Goal: Task Accomplishment & Management: Manage account settings

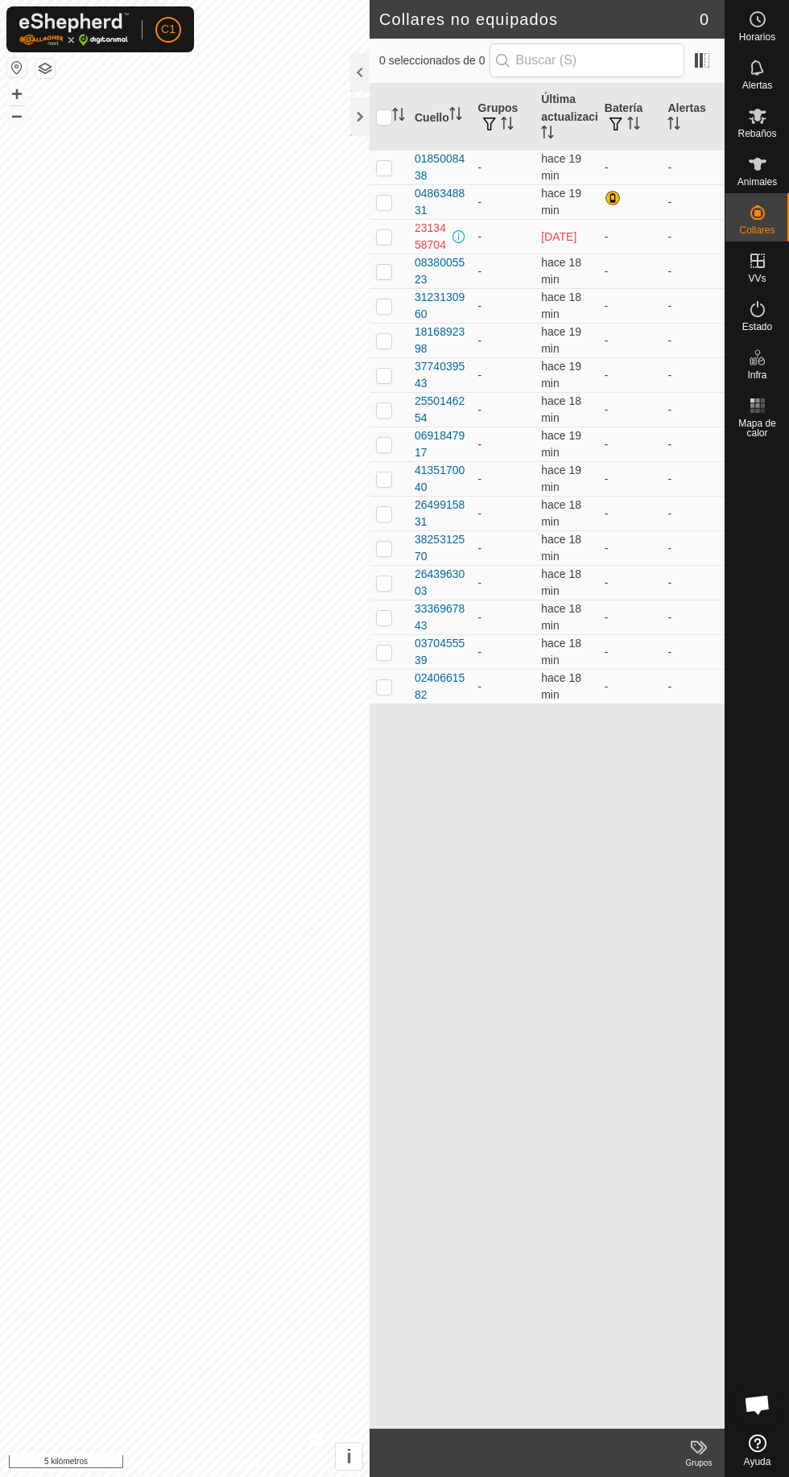
click at [767, 167] on es-animals-svg-icon at bounding box center [757, 164] width 29 height 26
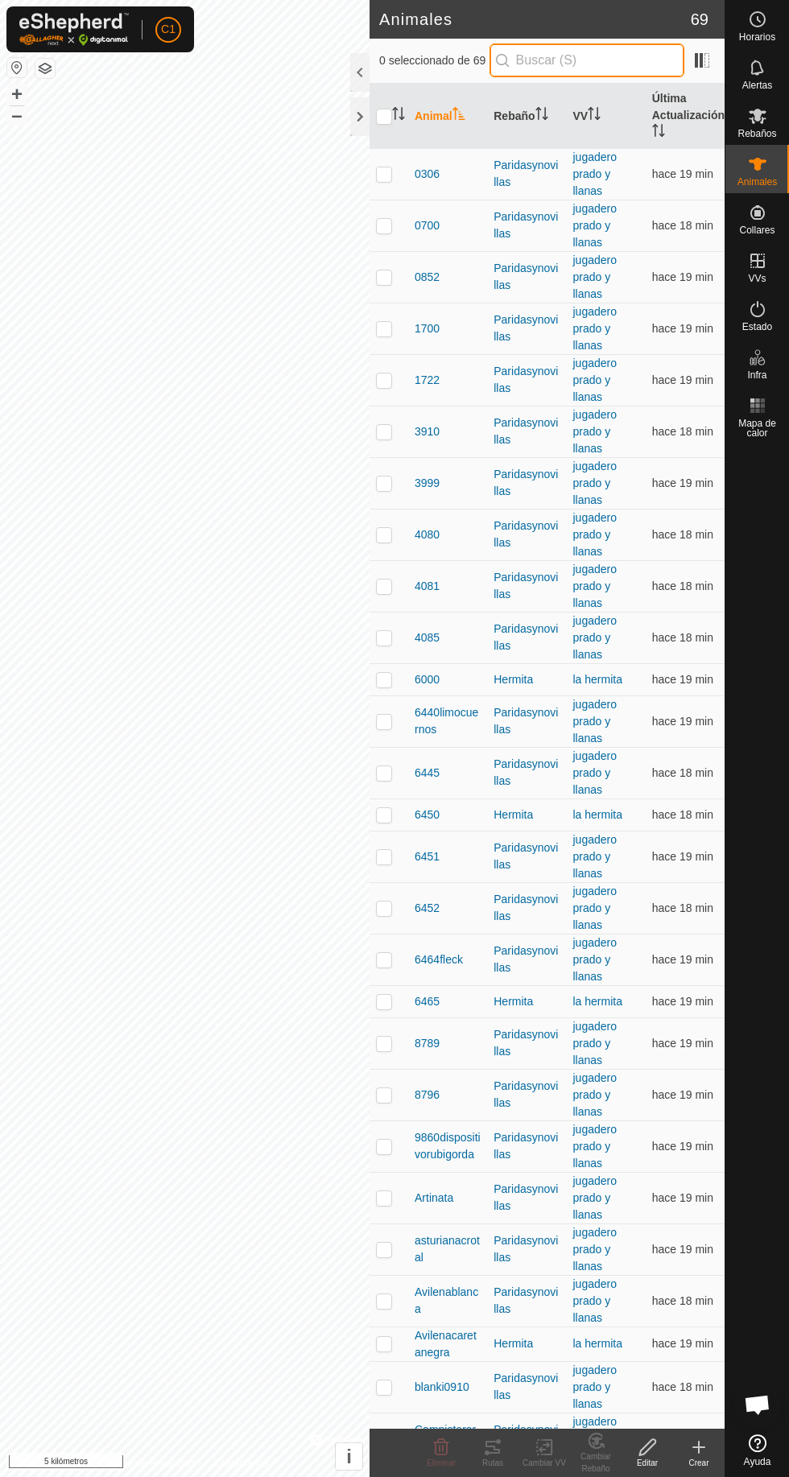
click at [568, 68] on input "text" at bounding box center [586, 60] width 195 height 34
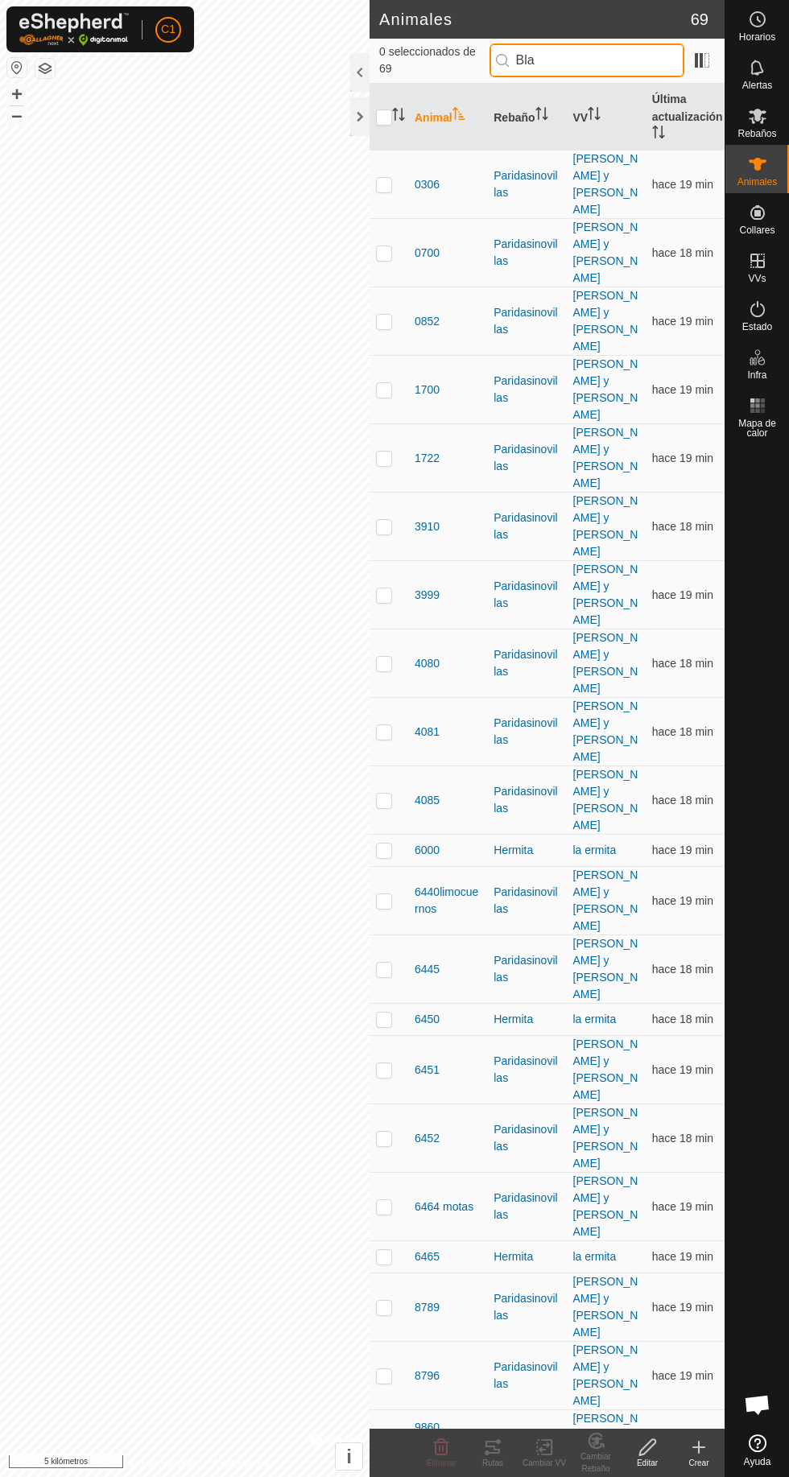
type input "Blan"
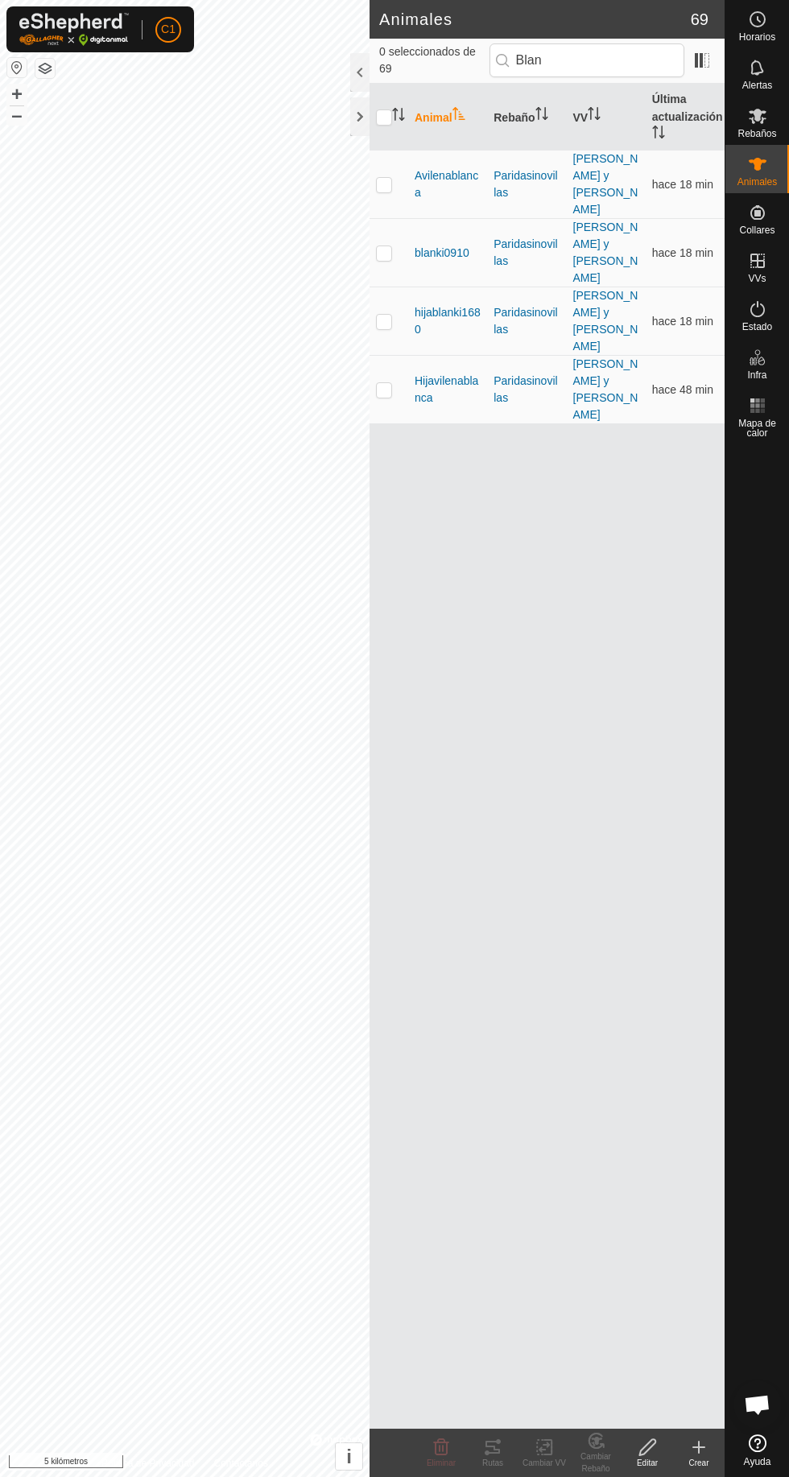
click at [433, 246] on font "blanki0910" at bounding box center [442, 252] width 55 height 13
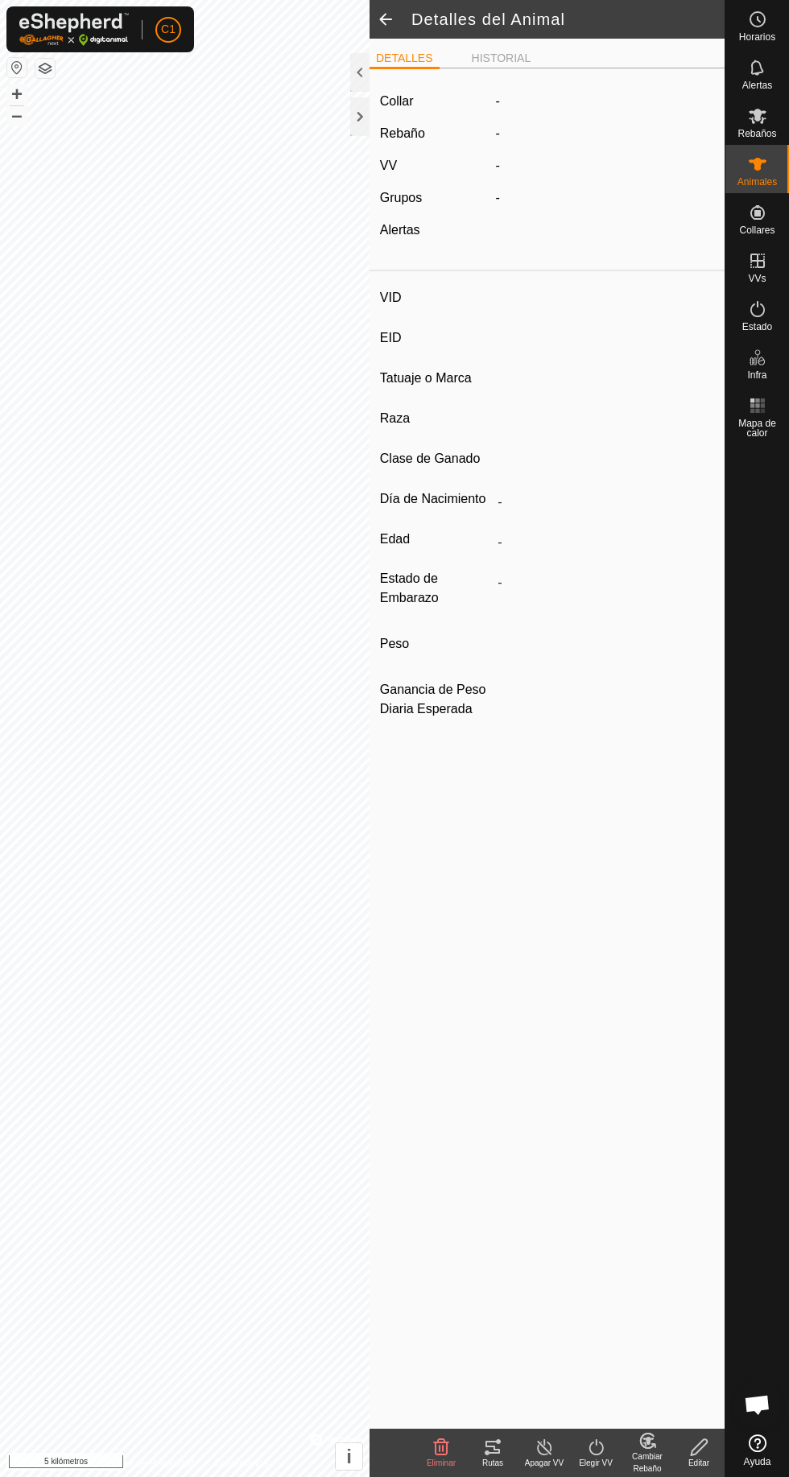
type input "blanki0910"
type input "-"
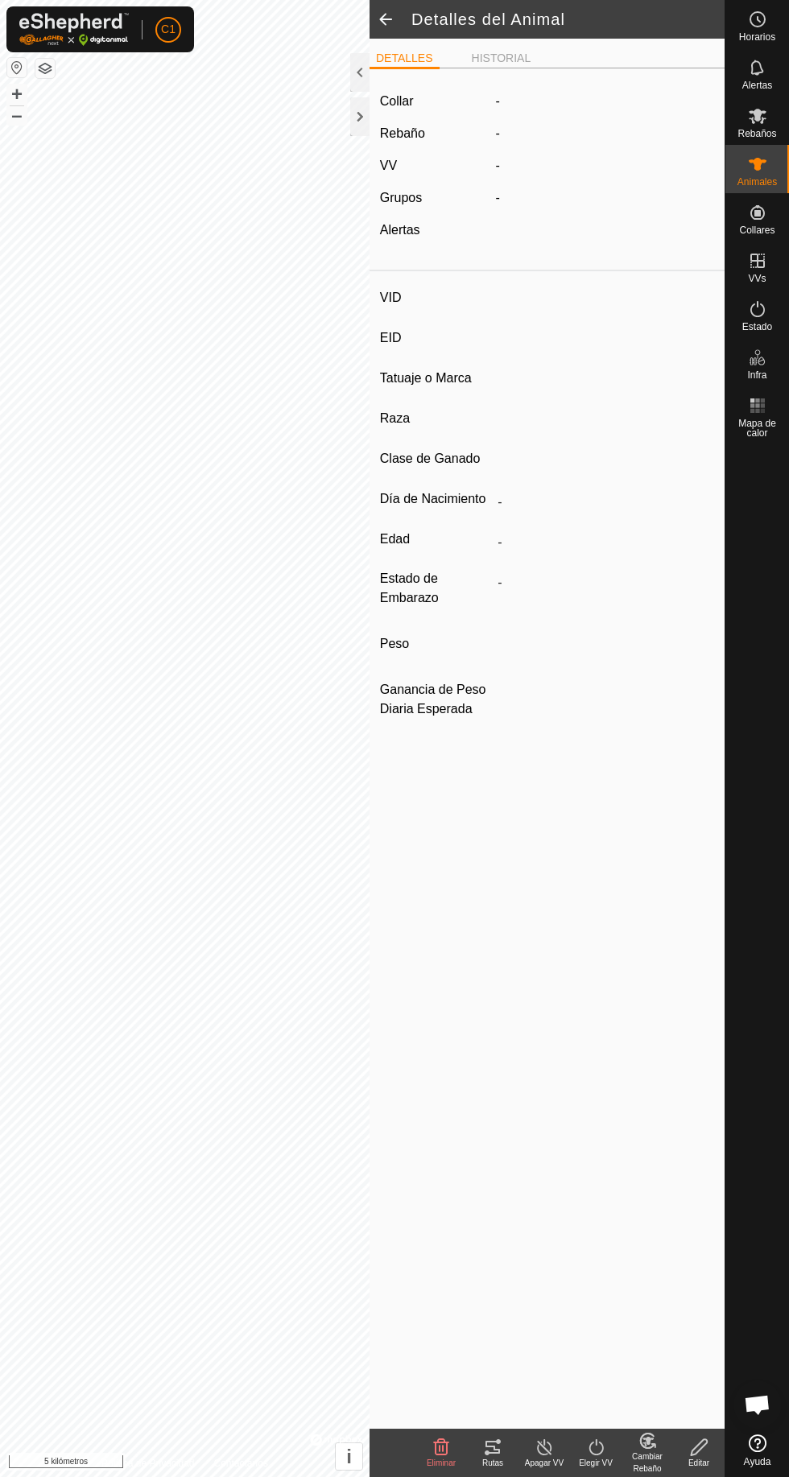
type input "0 kg"
type input "-"
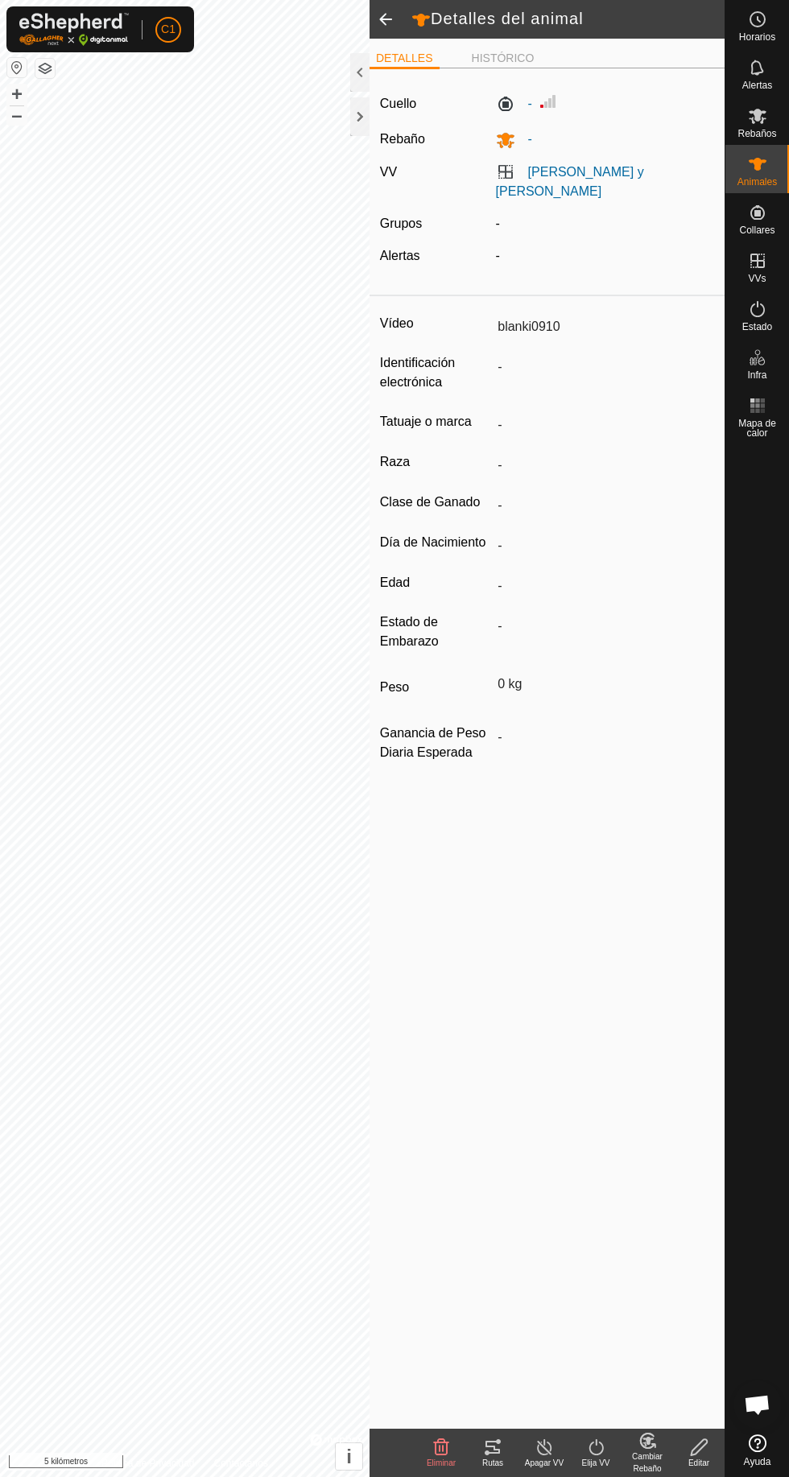
click at [374, 246] on div "Alertas" at bounding box center [432, 255] width 116 height 19
click at [388, 7] on span at bounding box center [386, 19] width 32 height 39
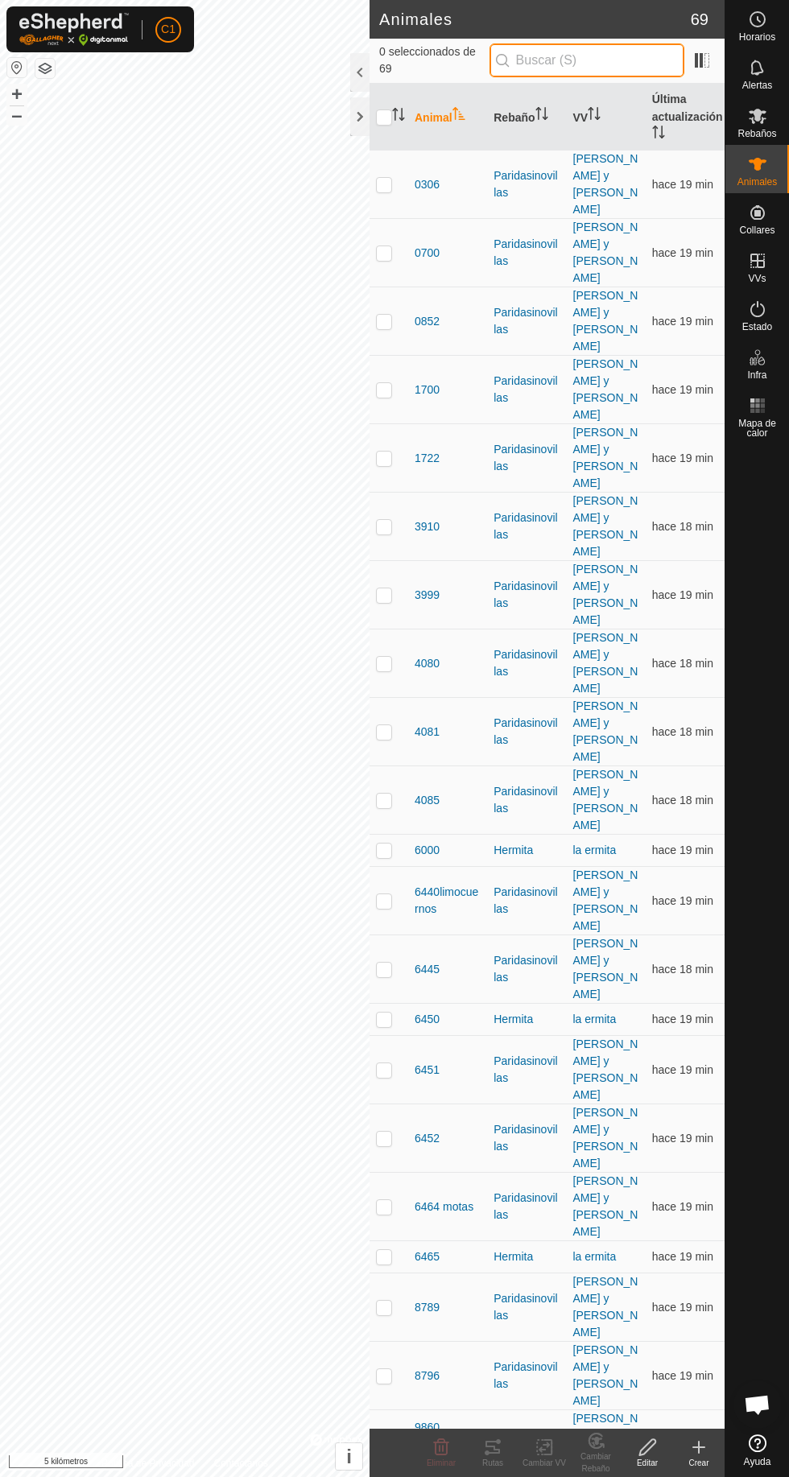
click at [576, 60] on input "text" at bounding box center [586, 60] width 195 height 34
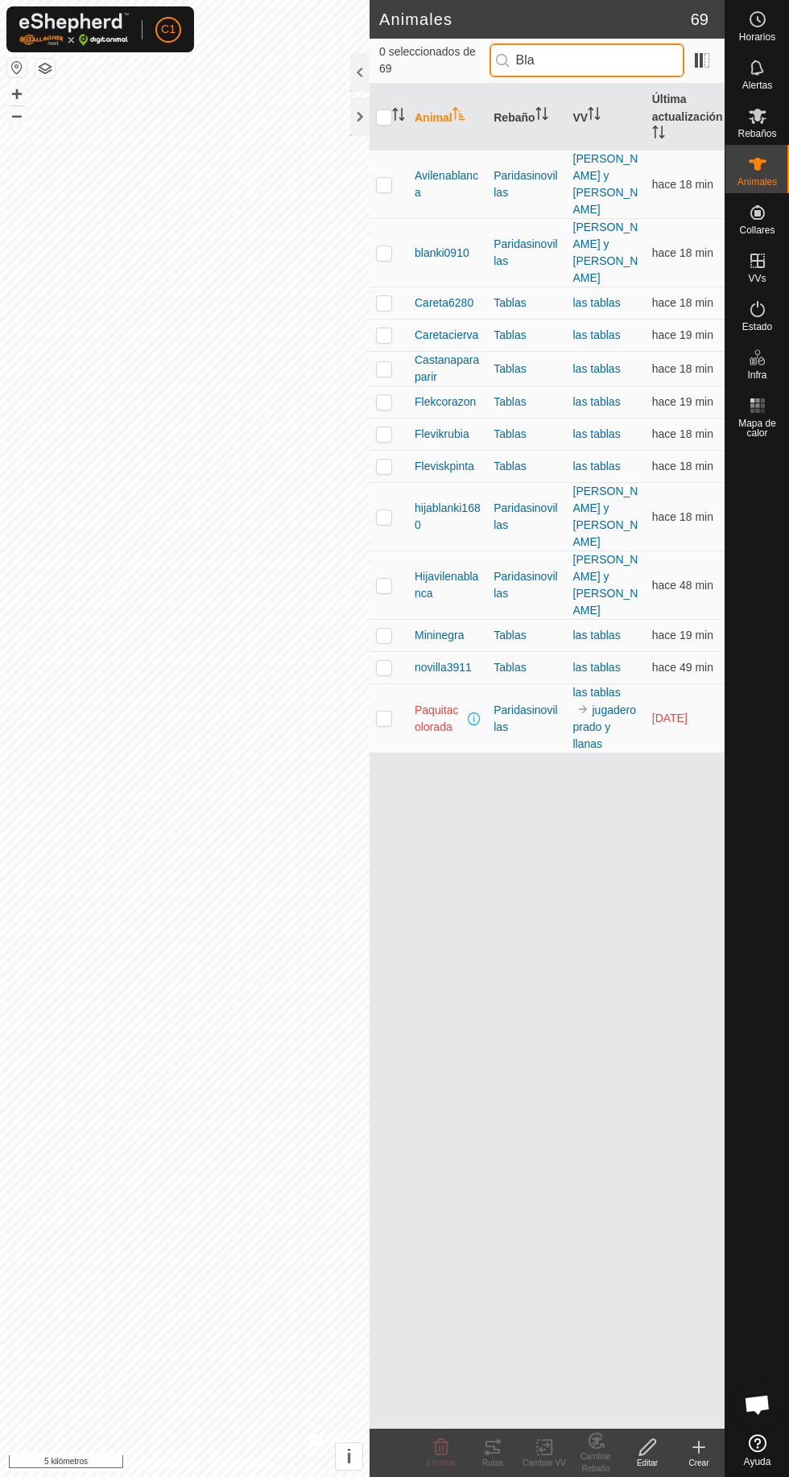
type input "Bla"
click at [404, 236] on td at bounding box center [389, 253] width 39 height 68
checkbox input "true"
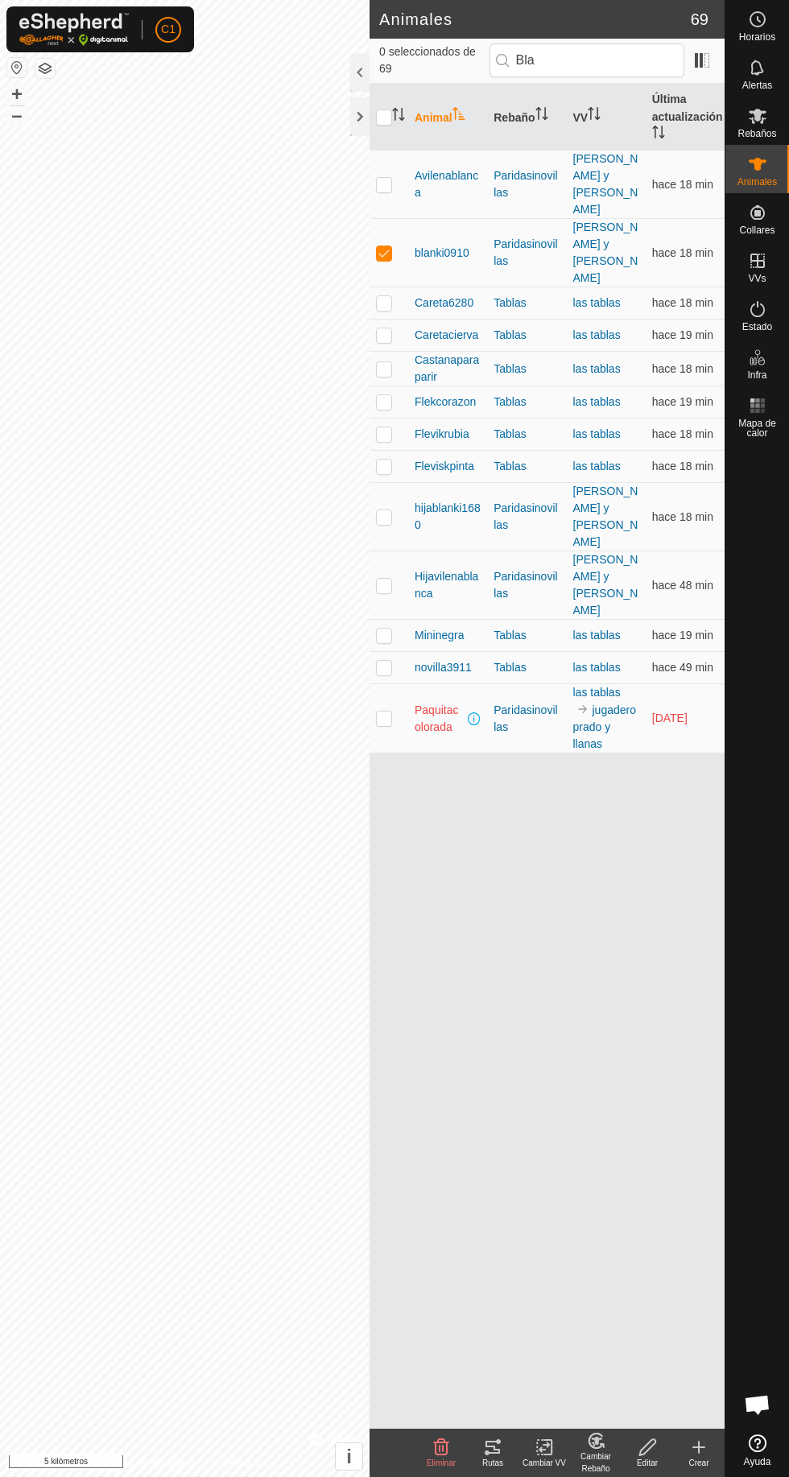
click at [492, 1451] on icon at bounding box center [492, 1447] width 19 height 19
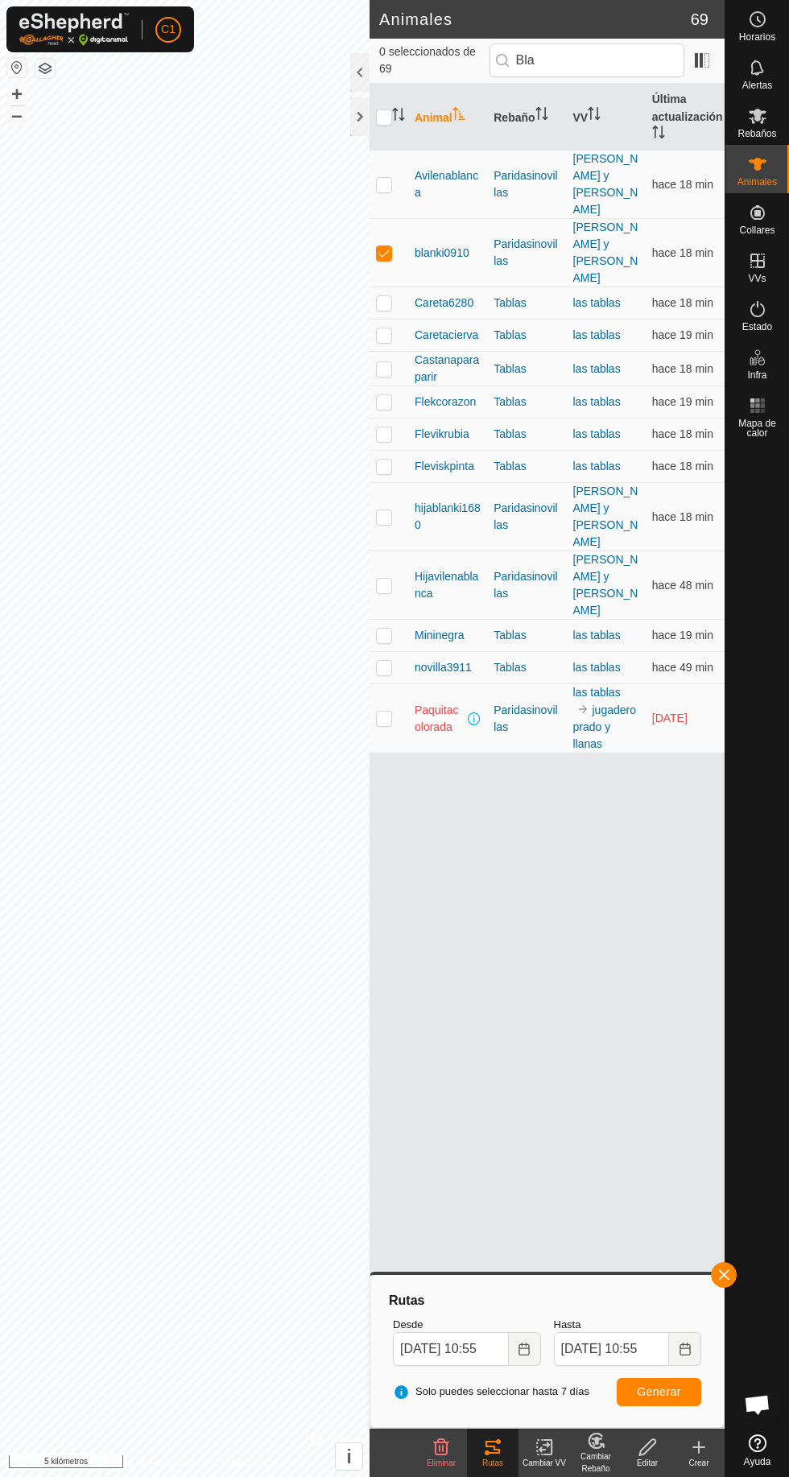
click at [359, 74] on div at bounding box center [359, 72] width 19 height 39
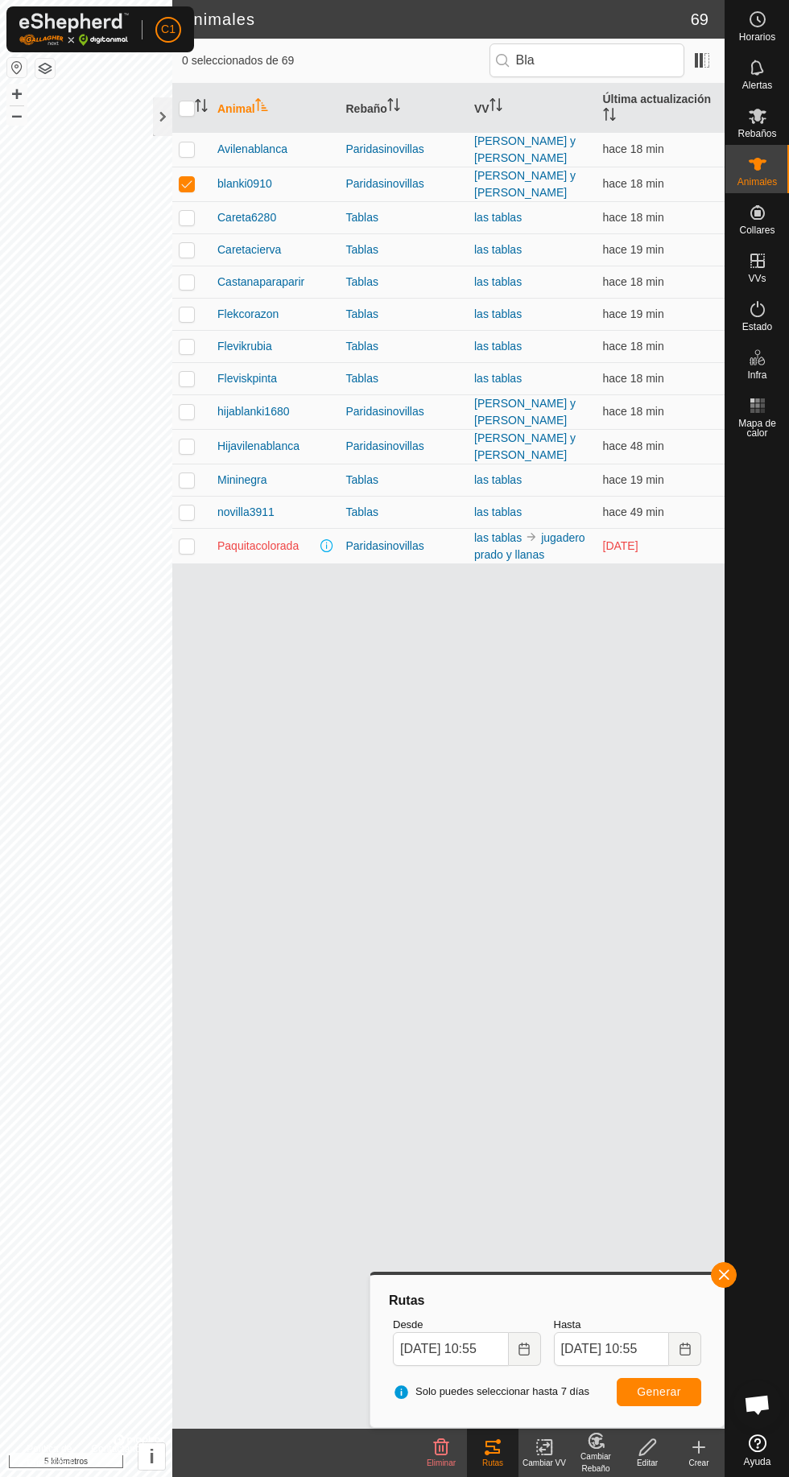
click at [160, 114] on div at bounding box center [162, 116] width 19 height 39
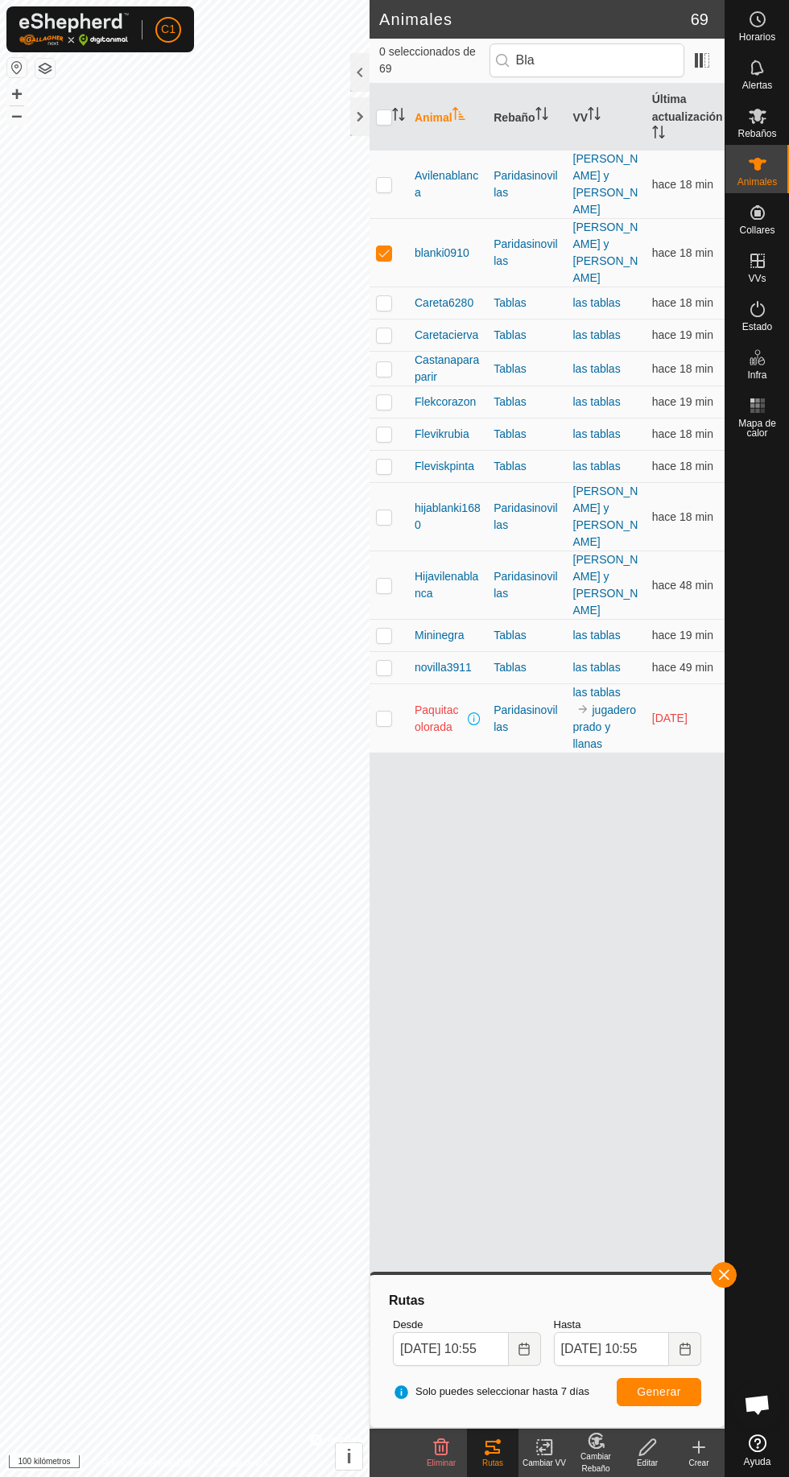
click at [17, 72] on button "button" at bounding box center [16, 67] width 19 height 19
